Goal: Submit feedback/report problem

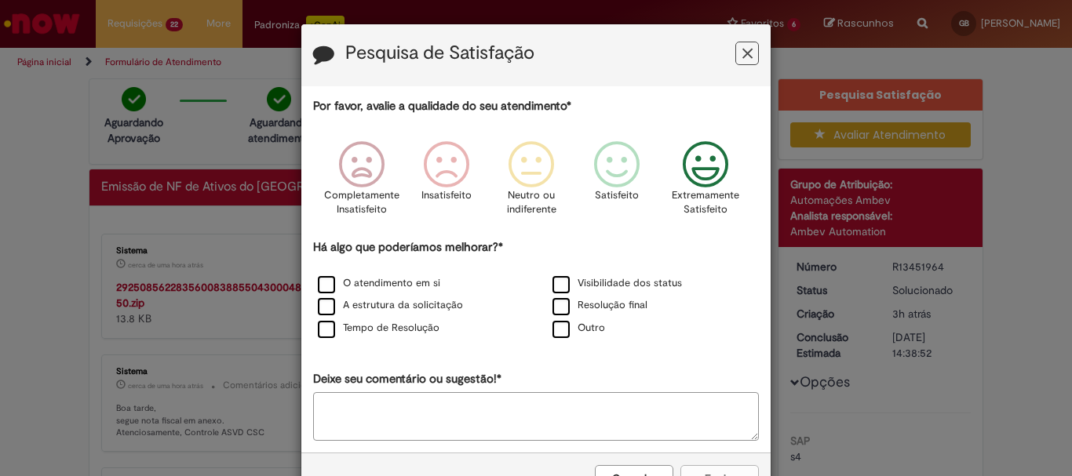
click at [699, 164] on icon "Feedback" at bounding box center [706, 164] width 59 height 47
click at [328, 330] on label "Tempo de Resolução" at bounding box center [379, 328] width 122 height 15
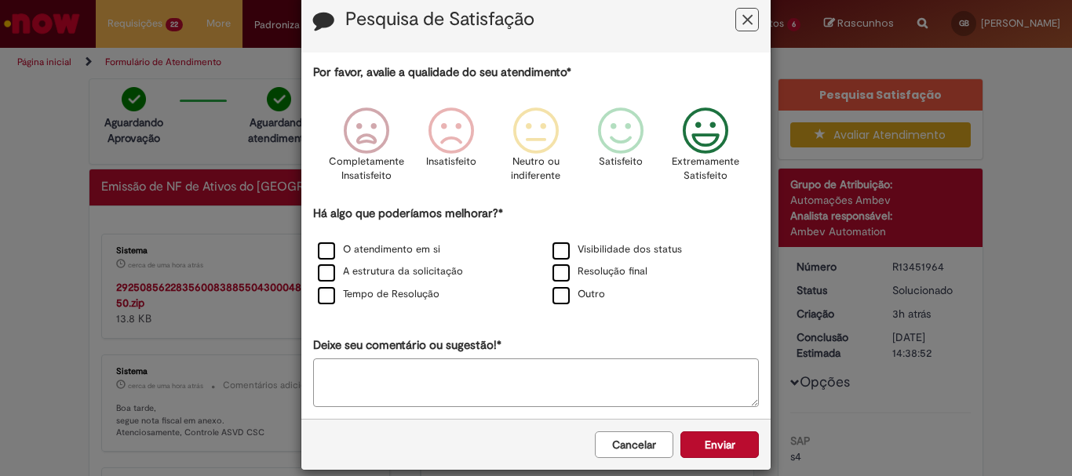
scroll to position [52, 0]
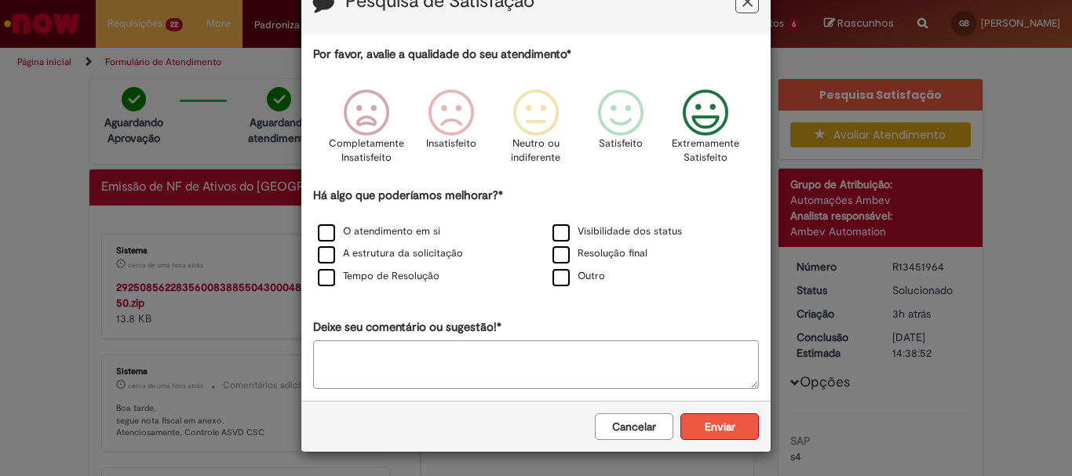
click at [741, 433] on button "Enviar" at bounding box center [720, 427] width 78 height 27
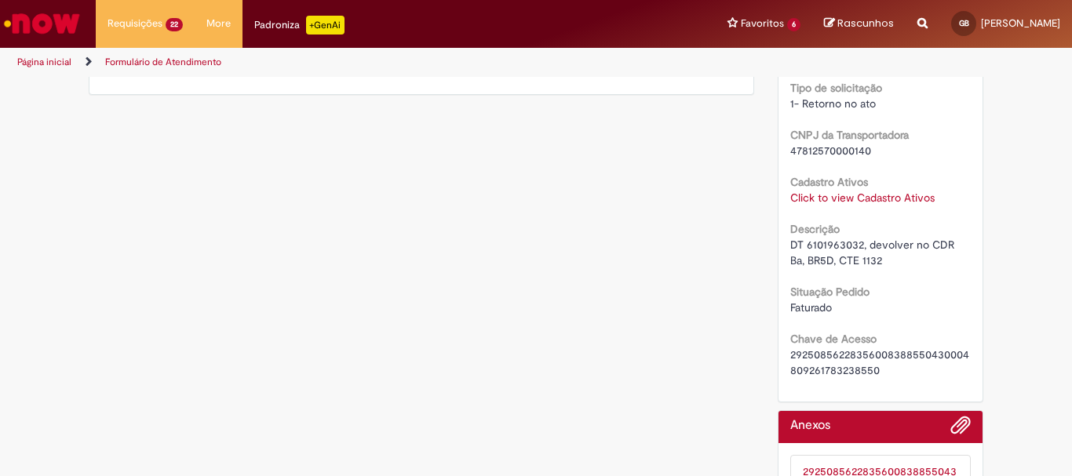
scroll to position [1210, 0]
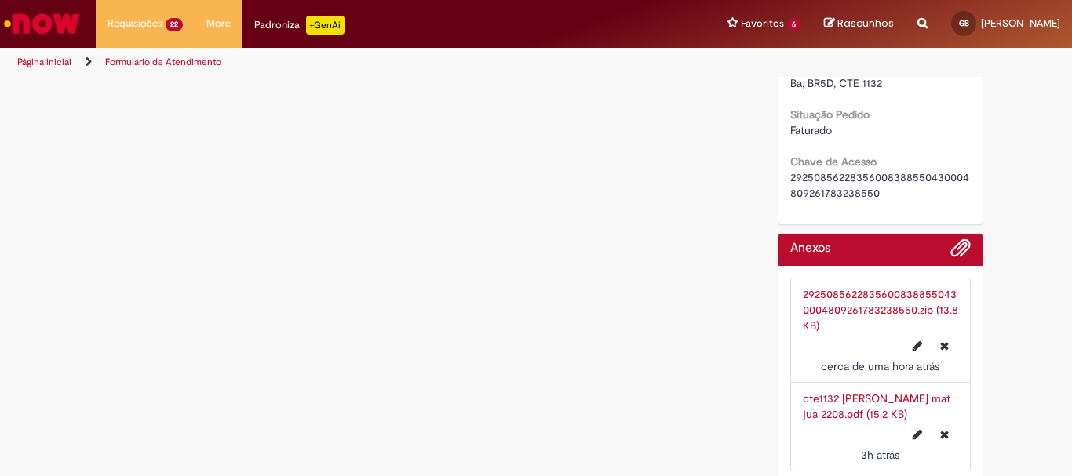
click at [834, 290] on link "29250856228356008388550430004809261783238550.zip (13.8 KB)" at bounding box center [880, 310] width 155 height 46
